Goal: Task Accomplishment & Management: Manage account settings

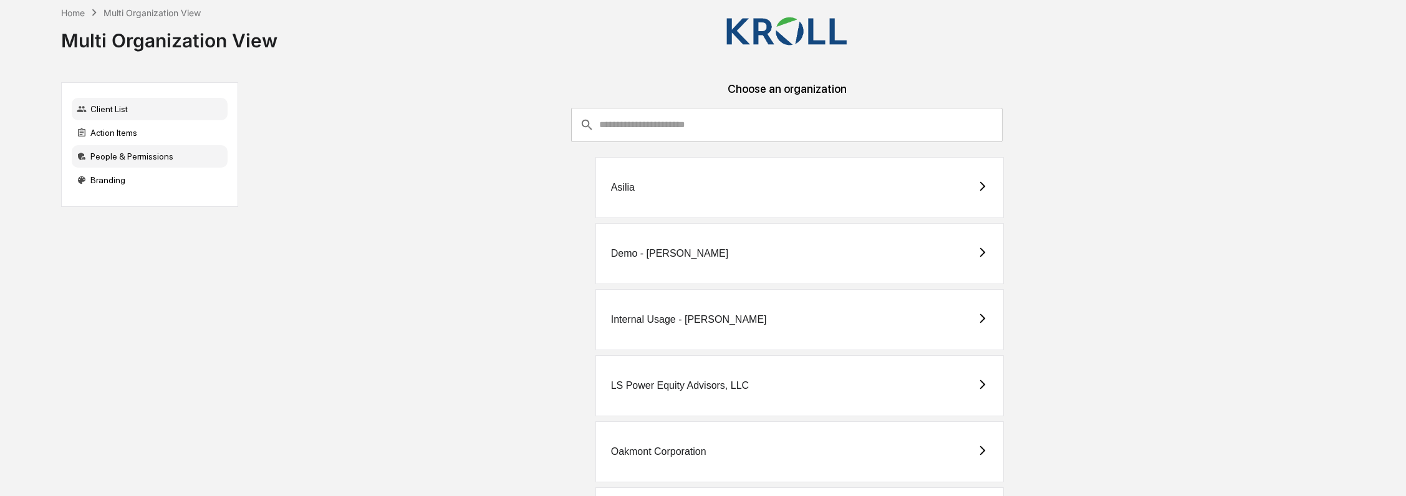
click at [165, 157] on div "People & Permissions" at bounding box center [150, 156] width 156 height 22
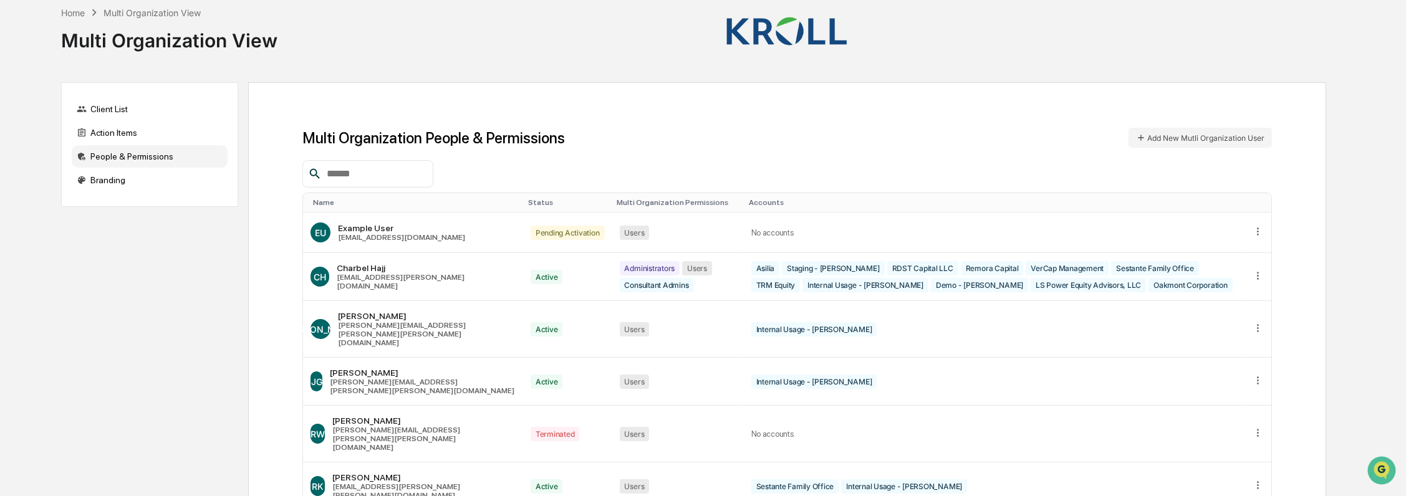
click at [498, 138] on h1 "Multi Organization People & Permissions" at bounding box center [433, 138] width 262 height 18
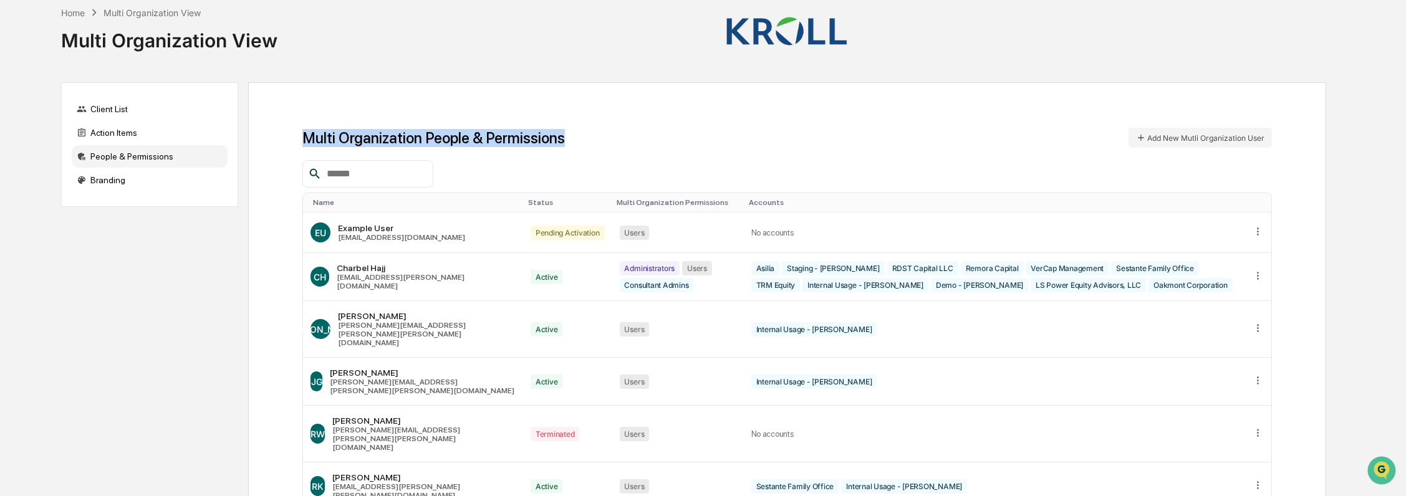
click at [498, 138] on h1 "Multi Organization People & Permissions" at bounding box center [433, 138] width 262 height 18
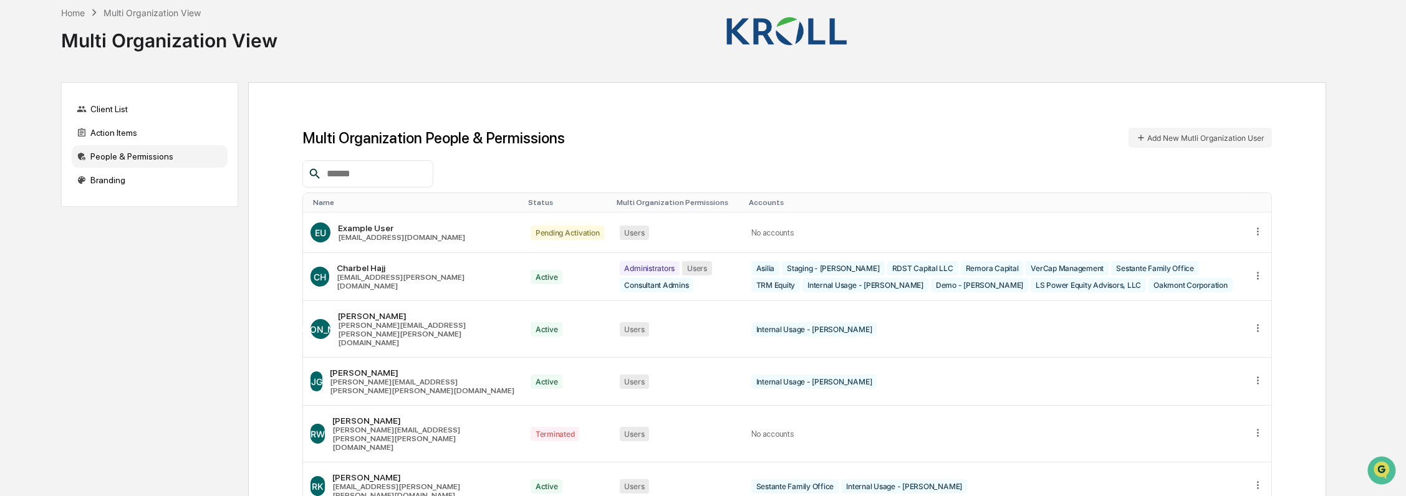
click at [176, 42] on div "Multi Organization View" at bounding box center [169, 35] width 216 height 32
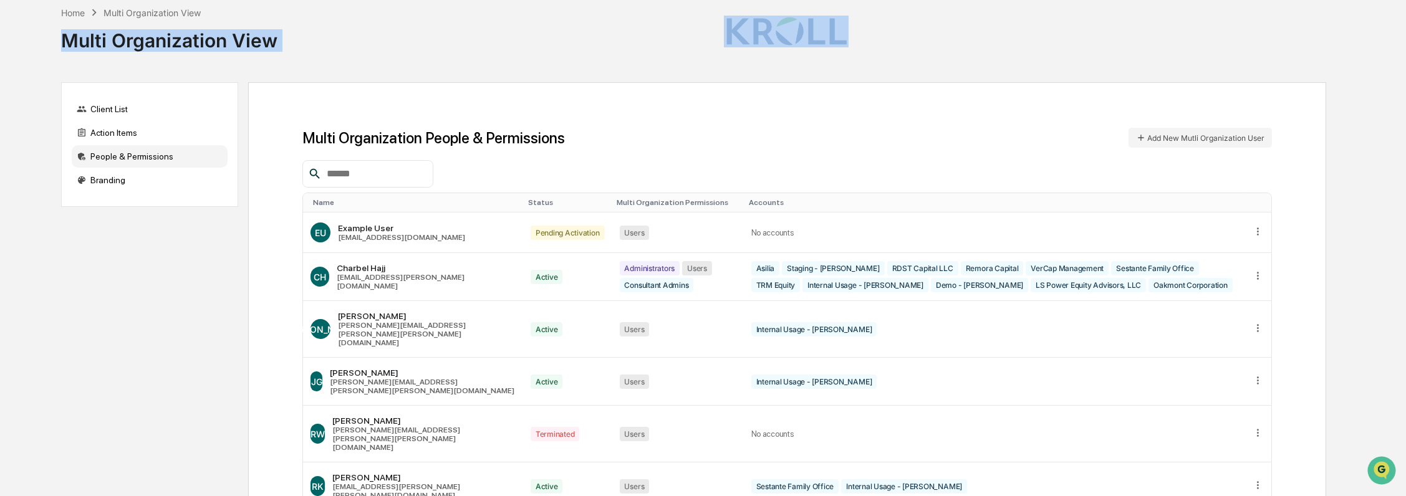
click at [176, 42] on div "Multi Organization View" at bounding box center [169, 35] width 216 height 32
copy div "Multi Organization View"
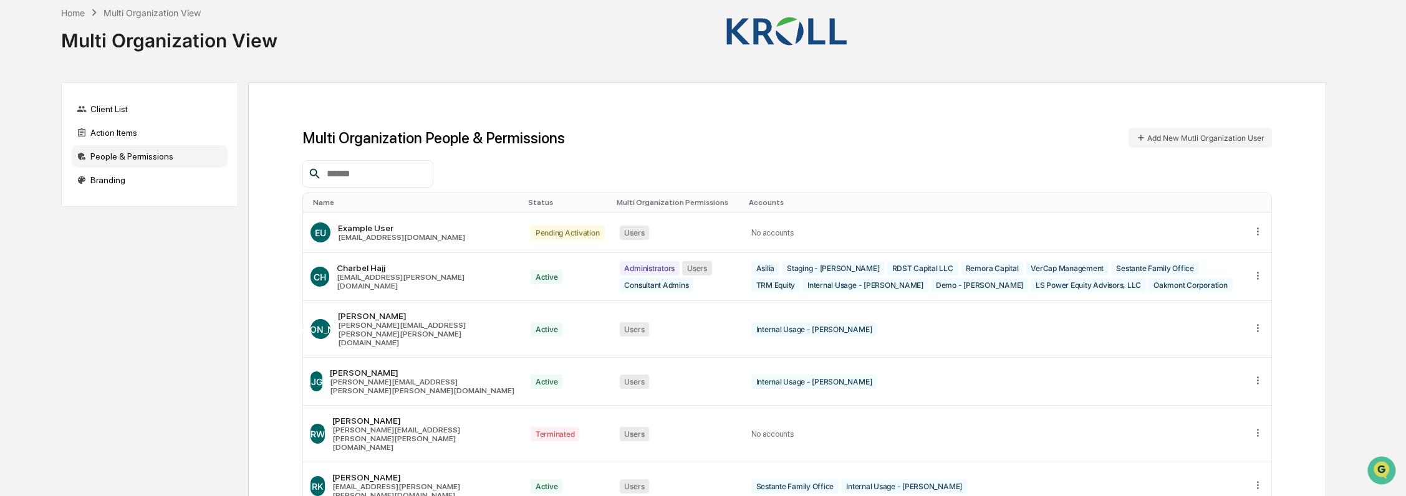
click at [397, 176] on input "text" at bounding box center [375, 174] width 106 height 16
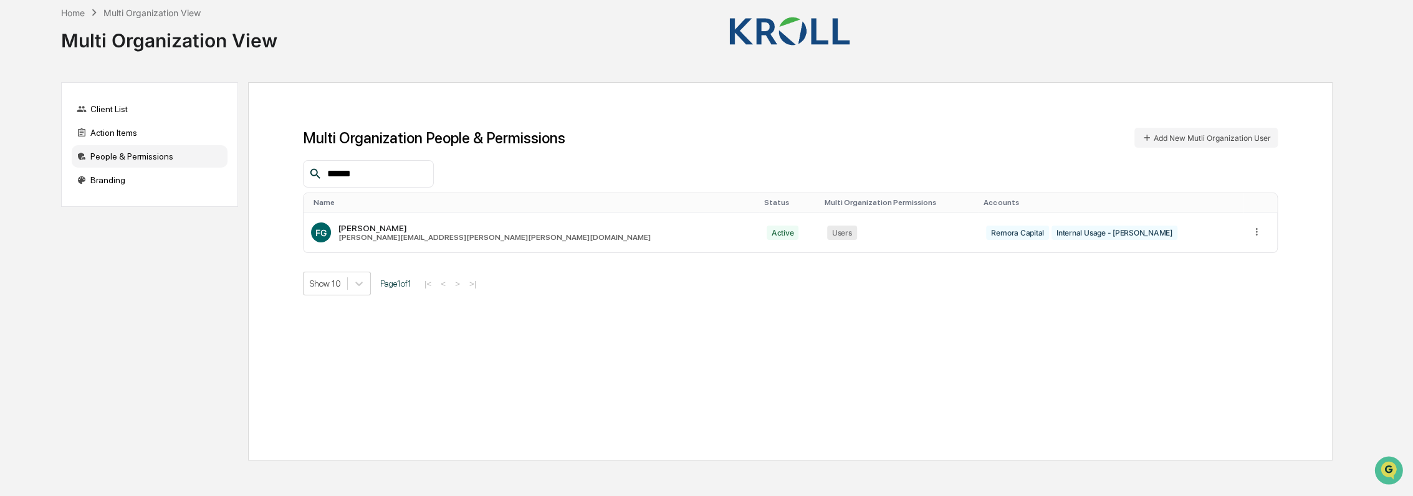
type input "*****"
click at [1391, 472] on icon "Open customer support" at bounding box center [1389, 486] width 31 height 31
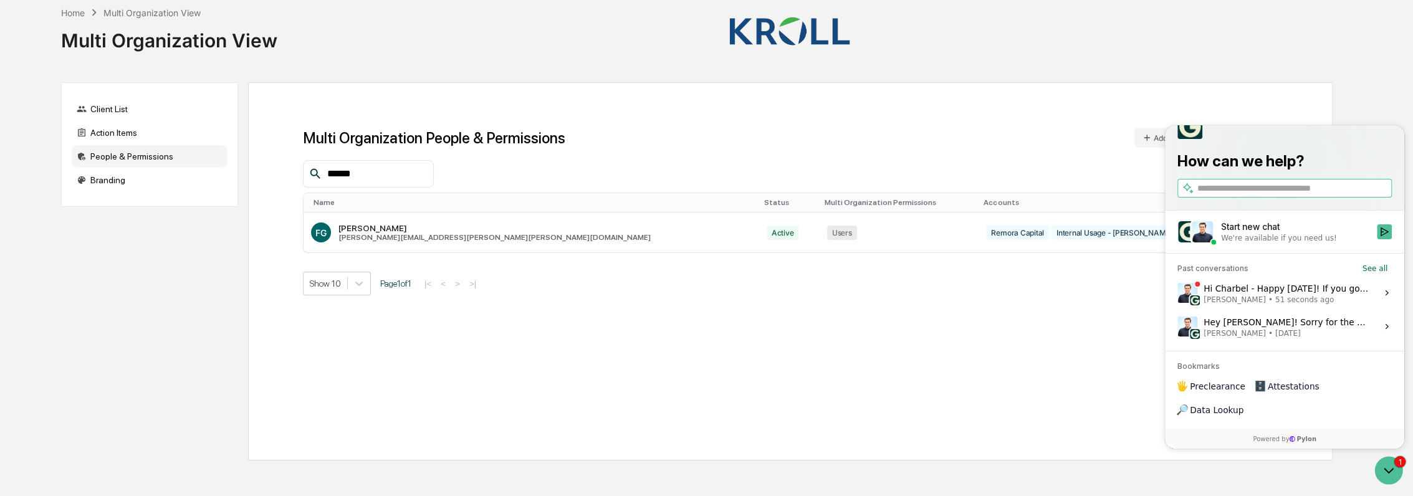
click at [1282, 305] on div "Hi Charbel - Happy [DATE]! If you go to the People & Permissions page in the In…" at bounding box center [1287, 293] width 166 height 24
click at [1178, 294] on button "View issue" at bounding box center [1177, 293] width 1 height 1
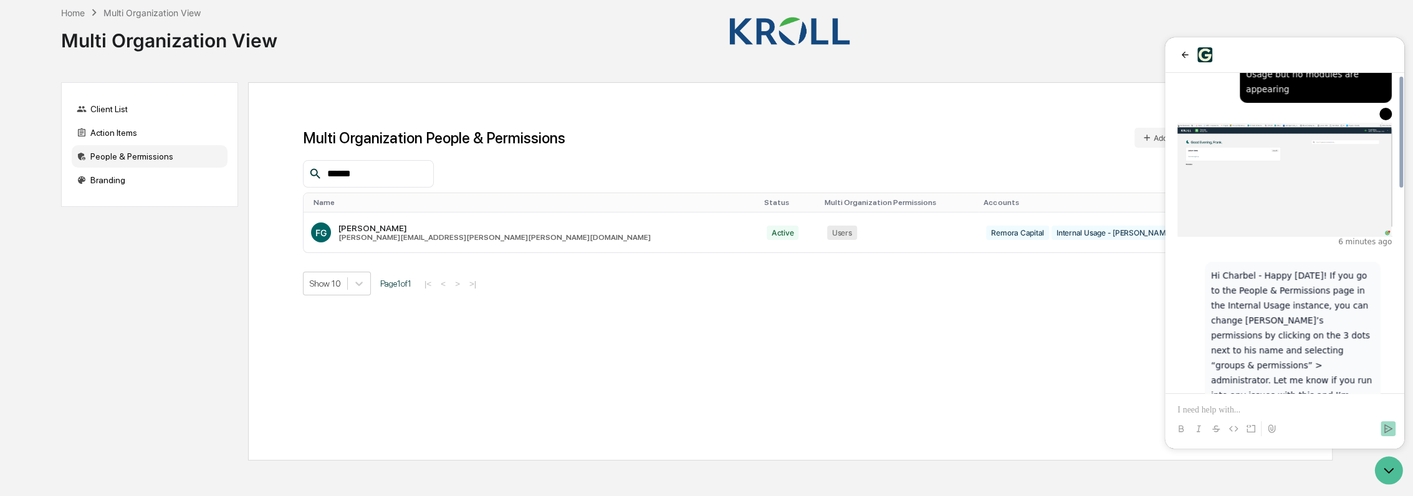
scroll to position [585, 0]
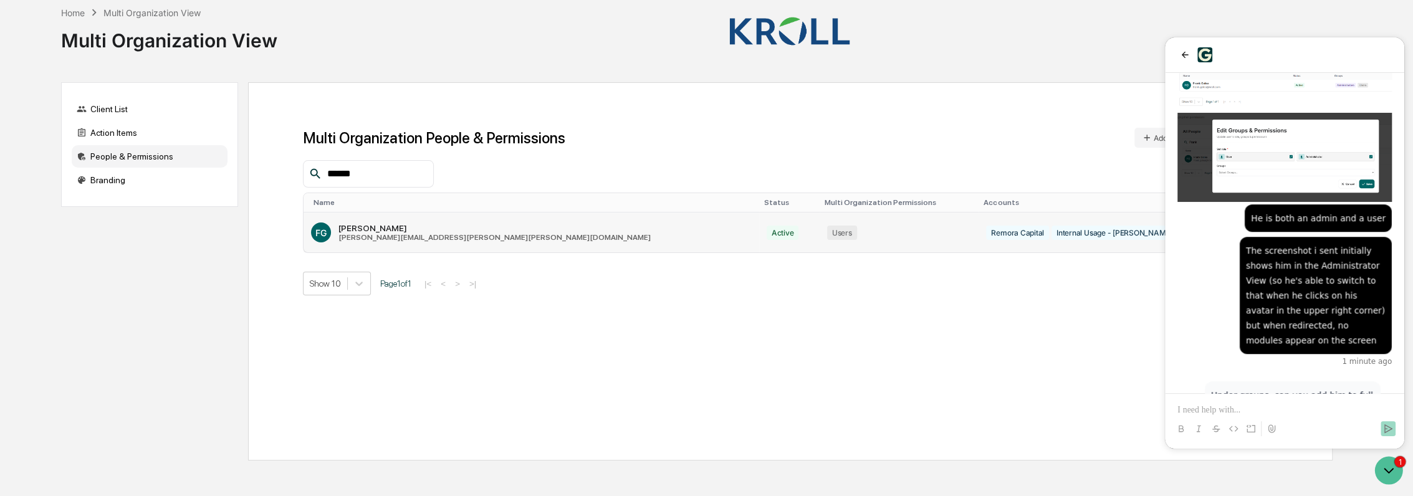
click at [827, 229] on div "Users" at bounding box center [899, 233] width 145 height 14
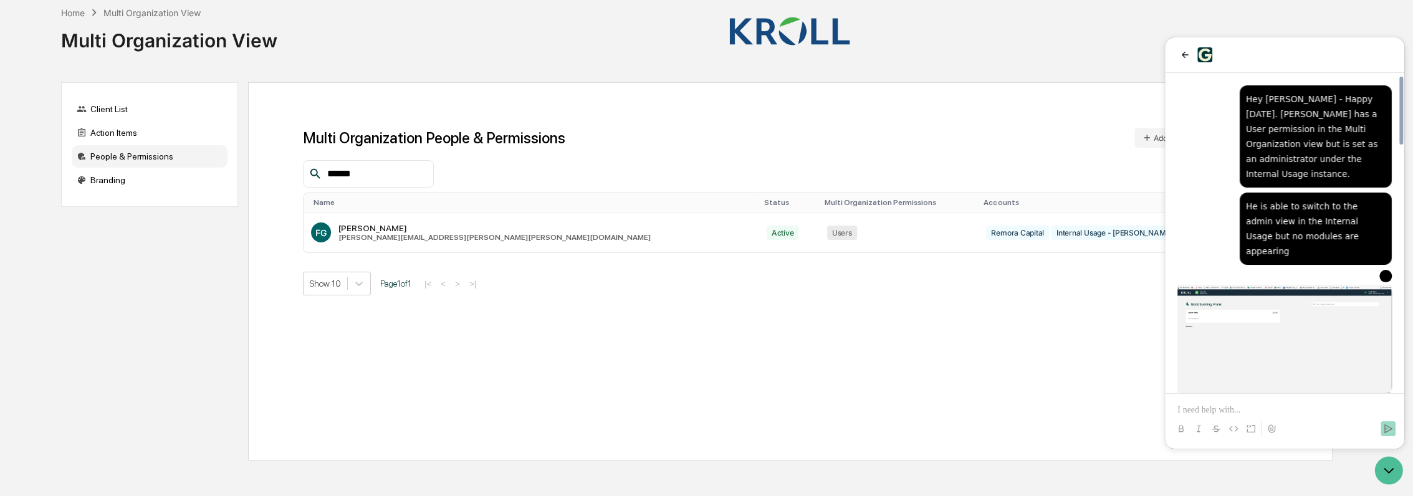
scroll to position [1162, 0]
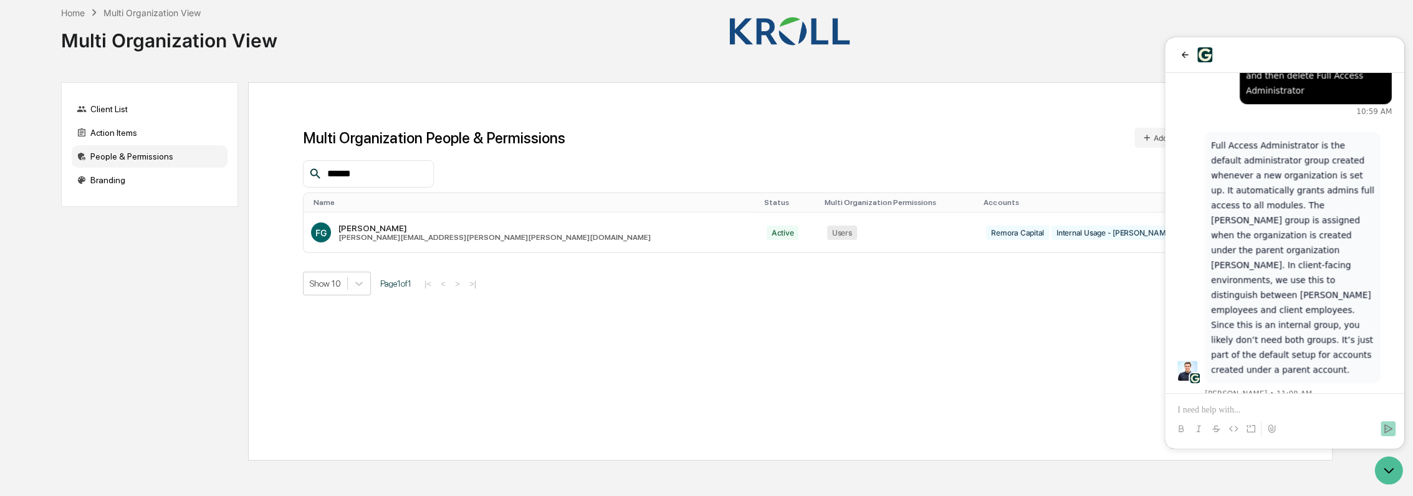
drag, startPoint x: 1191, startPoint y: 56, endPoint x: 1198, endPoint y: 56, distance: 6.9
click at [1191, 56] on button "back" at bounding box center [1185, 54] width 15 height 15
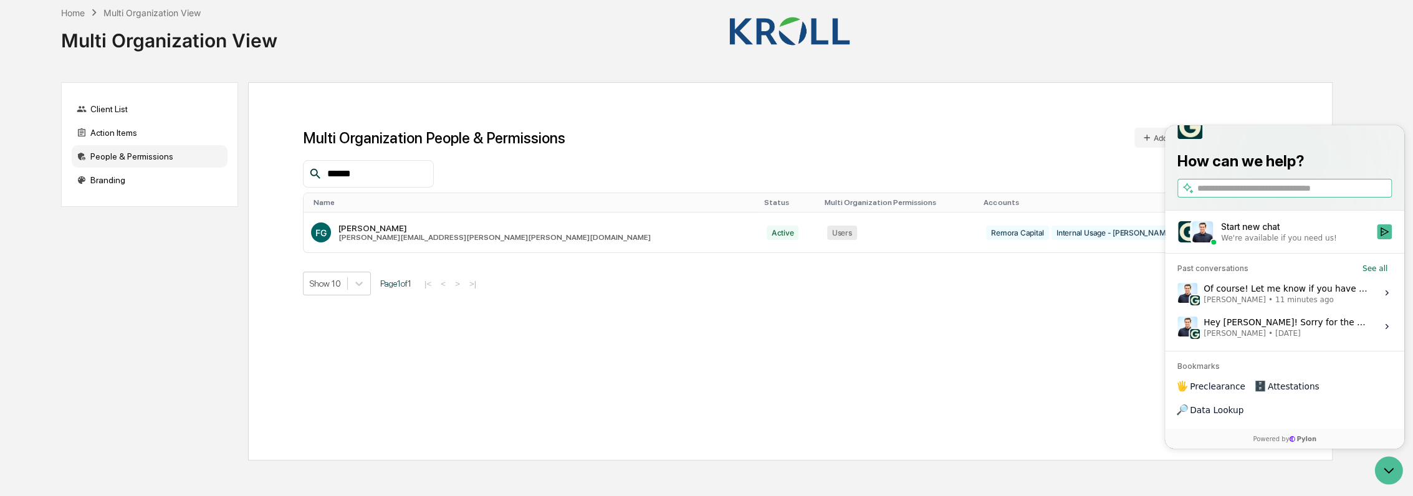
click at [1197, 92] on div "Multi Organization People & Permissions Add New Mutli Organization User ***** N…" at bounding box center [790, 271] width 1085 height 378
drag, startPoint x: 1386, startPoint y: 475, endPoint x: 1376, endPoint y: 479, distance: 10.9
click at [1386, 473] on icon "Open customer support" at bounding box center [1389, 470] width 31 height 31
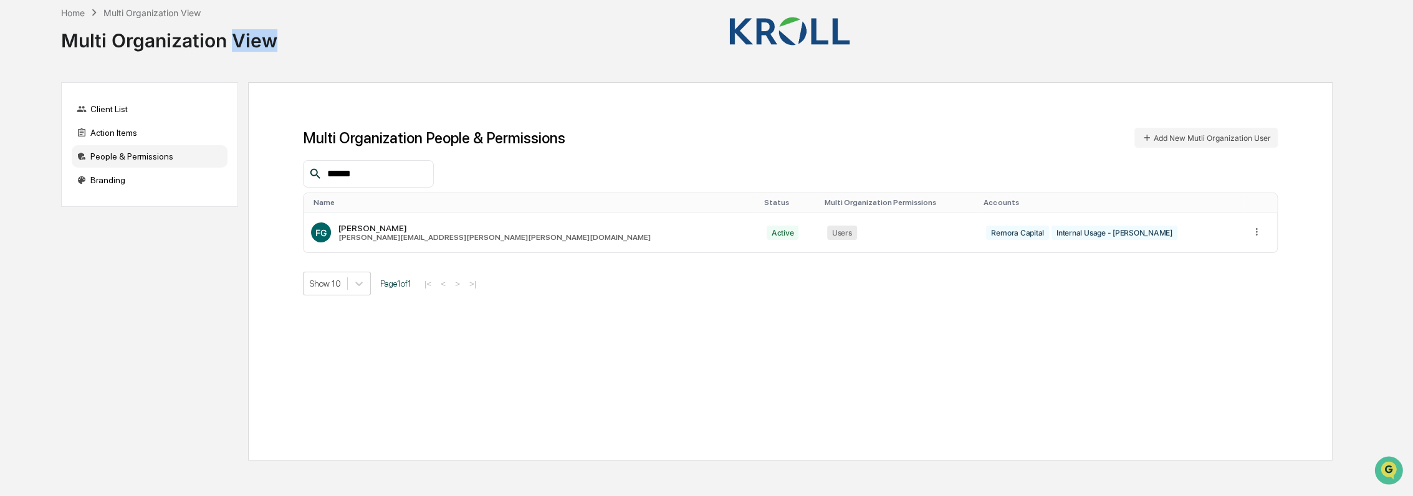
drag, startPoint x: 276, startPoint y: 43, endPoint x: 233, endPoint y: 49, distance: 44.0
click at [233, 49] on div "Multi Organization View" at bounding box center [169, 35] width 216 height 32
drag, startPoint x: 233, startPoint y: 49, endPoint x: 228, endPoint y: 41, distance: 8.7
click at [228, 41] on div "Multi Organization View" at bounding box center [169, 35] width 216 height 32
click at [217, 44] on div "Multi Organization View" at bounding box center [169, 35] width 216 height 32
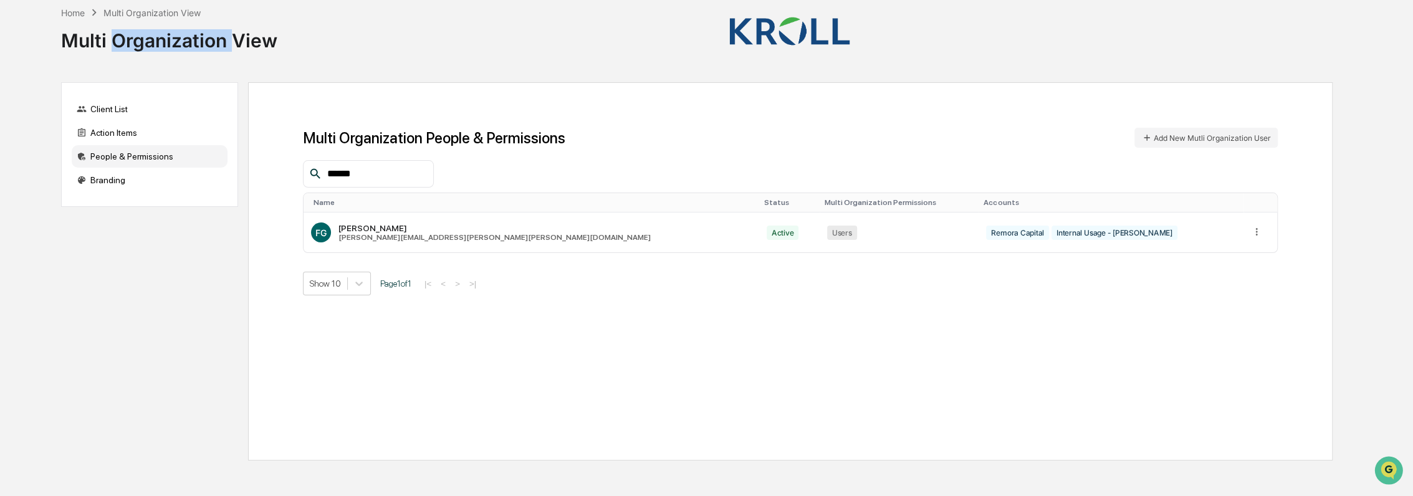
click at [217, 44] on div "Multi Organization View" at bounding box center [169, 35] width 216 height 32
drag, startPoint x: 217, startPoint y: 44, endPoint x: 207, endPoint y: 51, distance: 12.5
click at [207, 51] on div "Multi Organization View" at bounding box center [169, 35] width 216 height 32
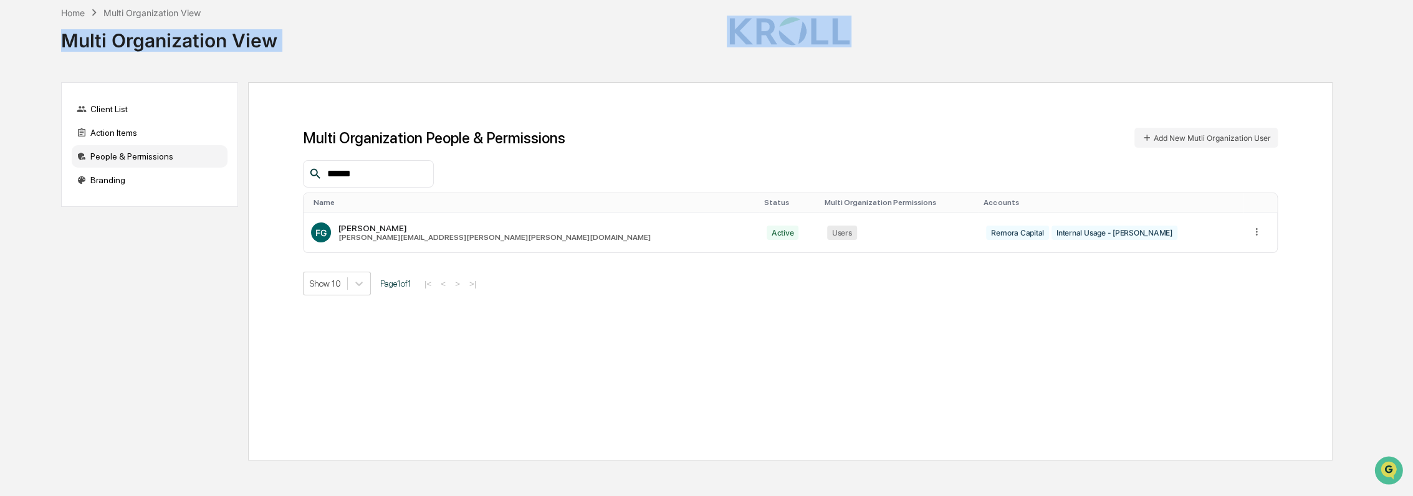
drag, startPoint x: 207, startPoint y: 51, endPoint x: 203, endPoint y: 42, distance: 10.3
click at [203, 42] on div "Multi Organization View" at bounding box center [169, 35] width 216 height 32
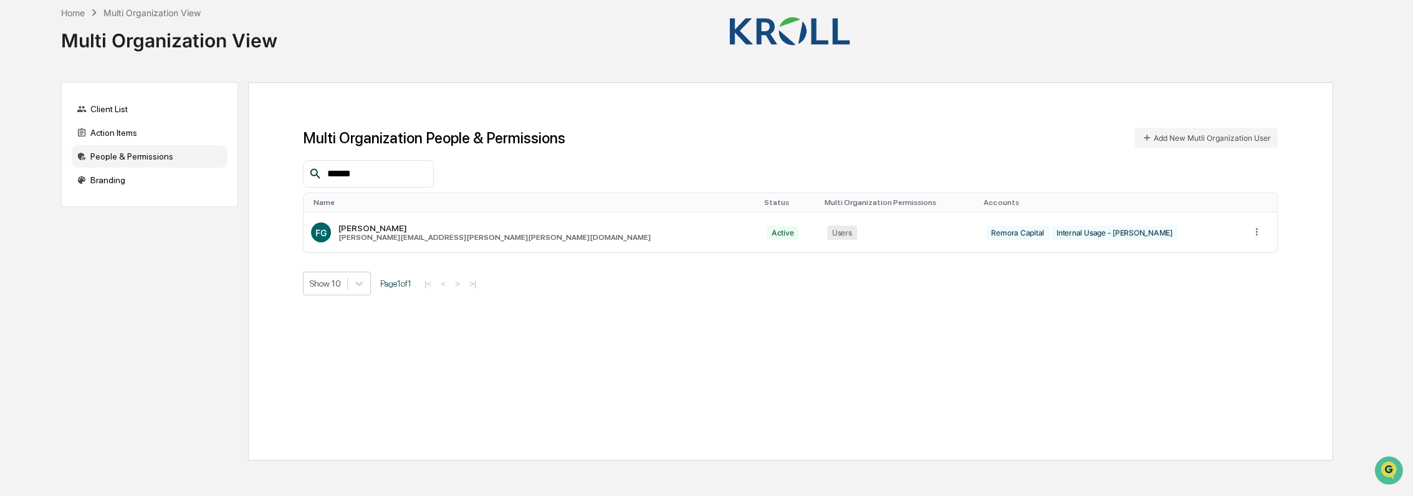
drag, startPoint x: 203, startPoint y: 42, endPoint x: 155, endPoint y: 66, distance: 53.8
click at [155, 65] on div "Home Multi Organization View Multi Organization View Client List Action Items P…" at bounding box center [696, 248] width 1309 height 496
